Goal: Task Accomplishment & Management: Manage account settings

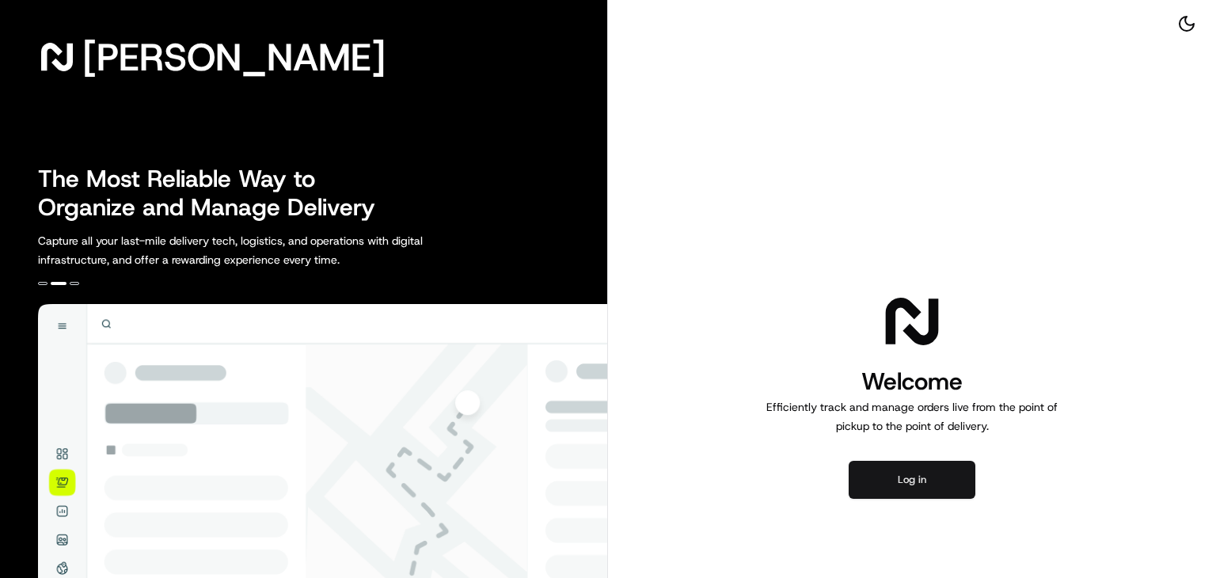
click at [926, 473] on button "Log in" at bounding box center [912, 480] width 127 height 38
